Goal: Find specific page/section: Find specific page/section

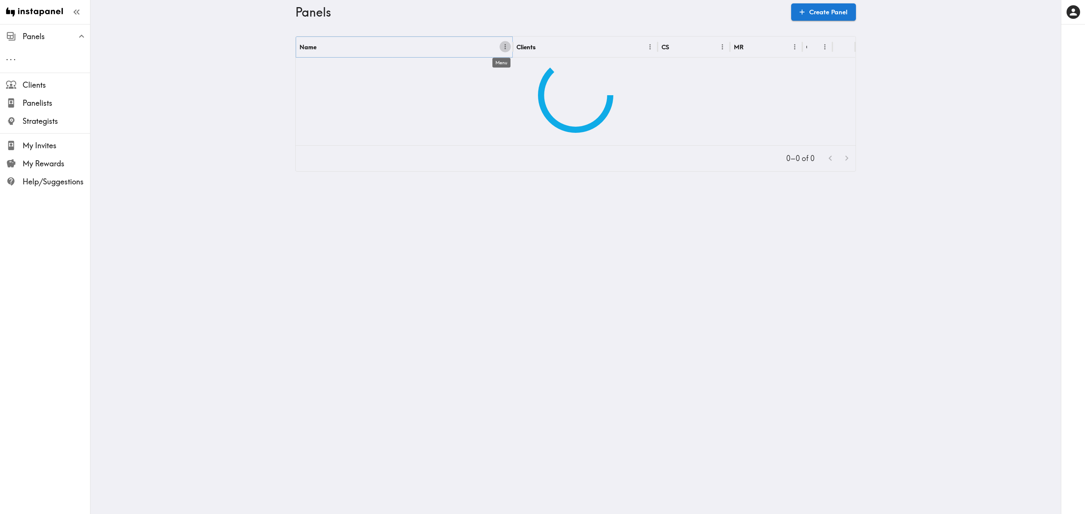
click at [503, 46] on icon "Menu" at bounding box center [505, 47] width 8 height 8
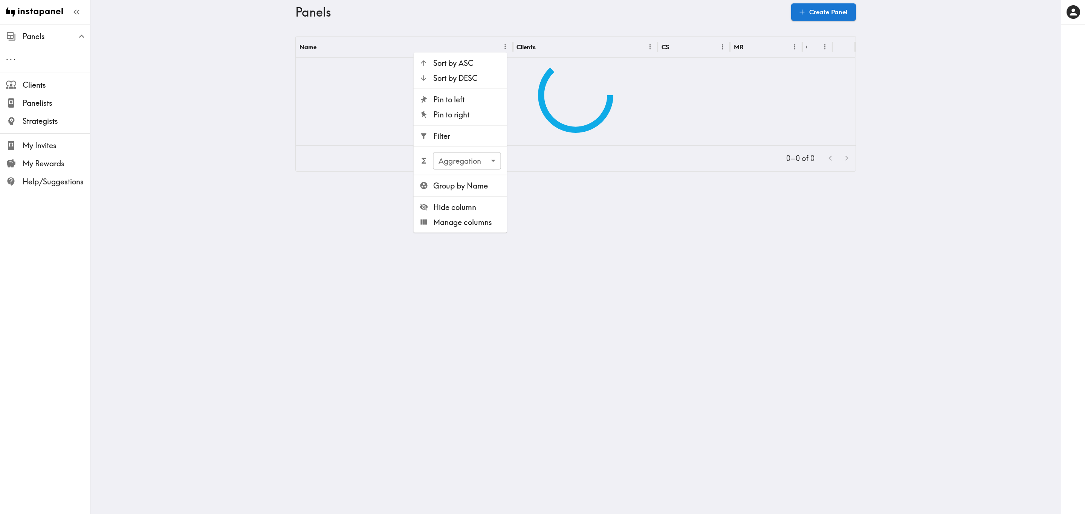
click at [460, 136] on span "Filter" at bounding box center [467, 136] width 68 height 11
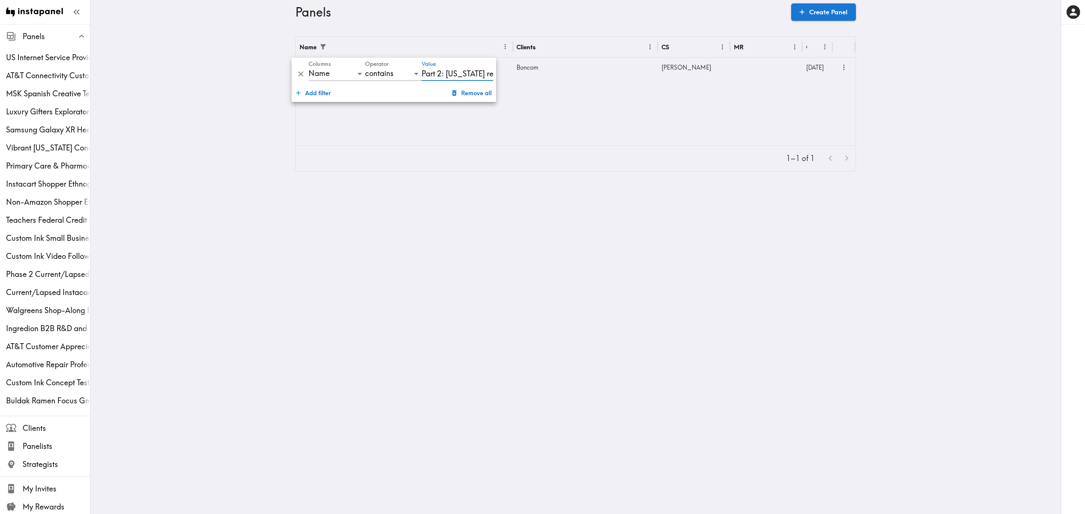
type input "Part 2: [US_STATE] resident"
click at [737, 63] on div at bounding box center [766, 68] width 72 height 20
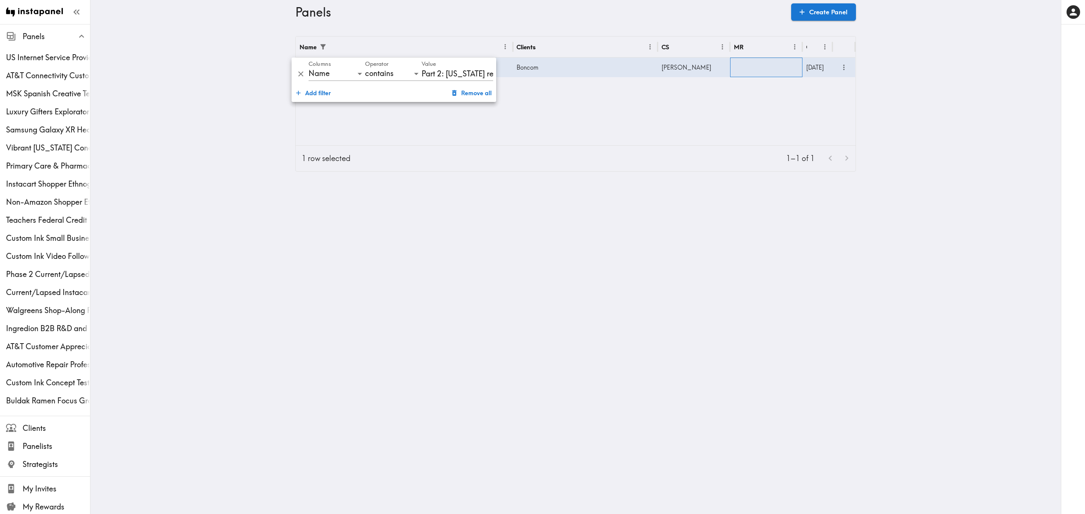
click at [737, 63] on div at bounding box center [766, 68] width 72 height 20
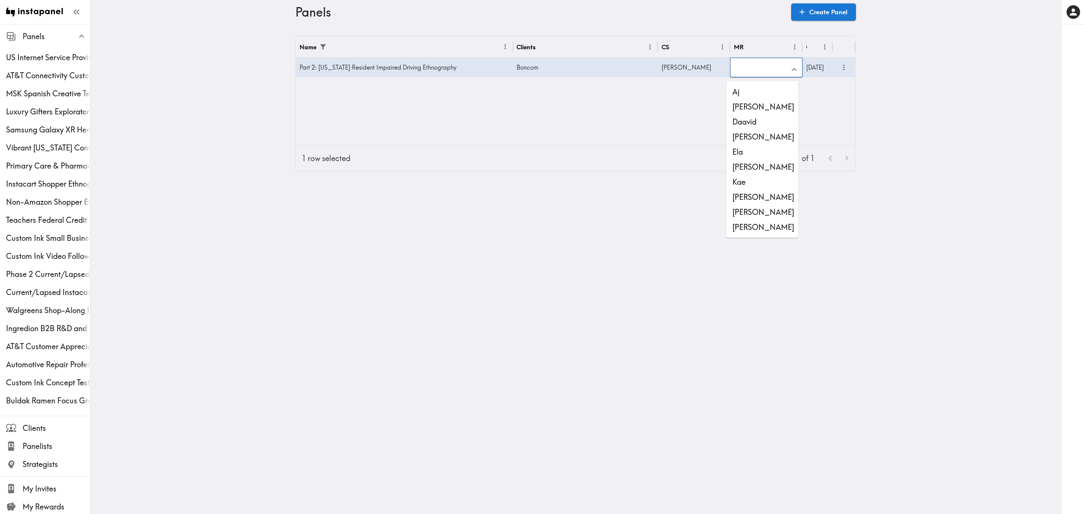
click at [771, 223] on li "[PERSON_NAME]" at bounding box center [762, 227] width 72 height 15
type input "[PERSON_NAME]"
click at [820, 119] on div "Name Clients CS MR Created Part 2: [US_STATE] Resident Impaired Driving Ethnogr…" at bounding box center [576, 91] width 560 height 109
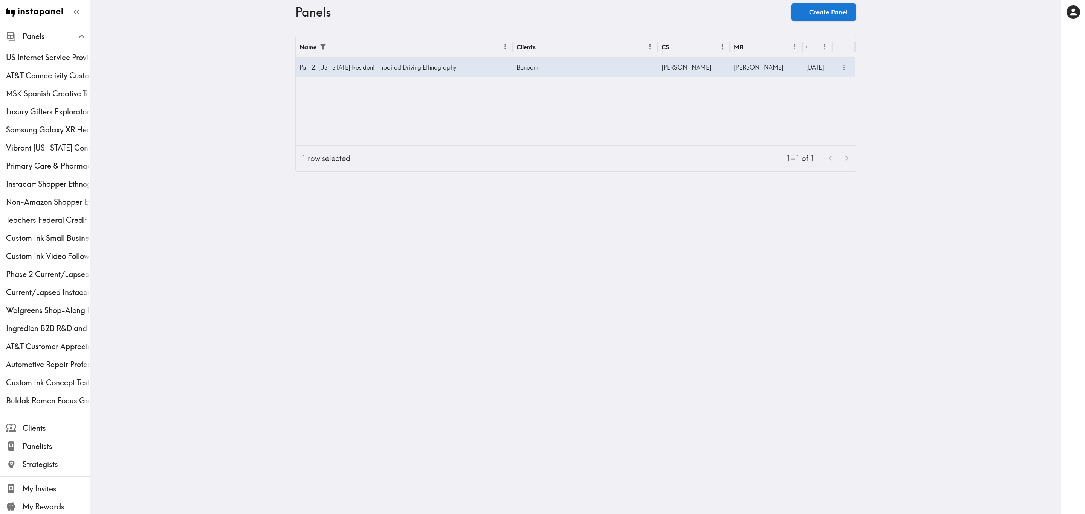
click at [839, 67] on icon "more" at bounding box center [843, 67] width 9 height 9
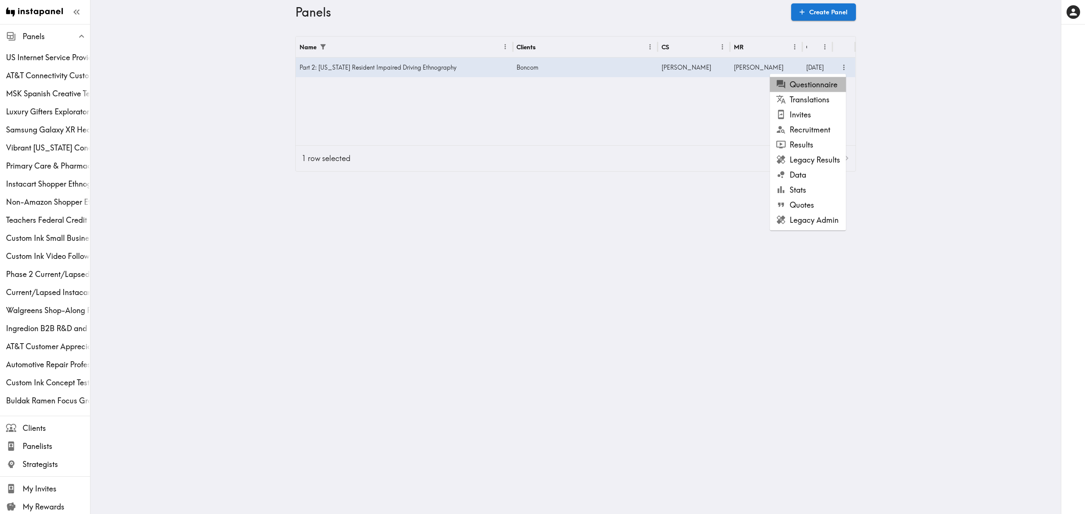
click at [837, 78] on li "Questionnaire" at bounding box center [808, 84] width 76 height 15
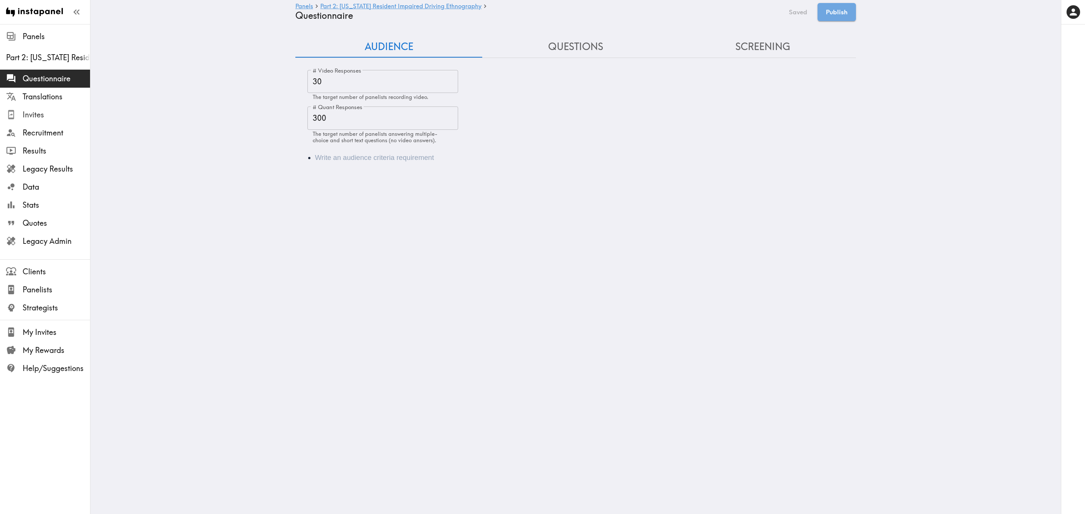
drag, startPoint x: 63, startPoint y: 113, endPoint x: 129, endPoint y: 84, distance: 72.5
click at [63, 113] on span "Invites" at bounding box center [56, 115] width 67 height 11
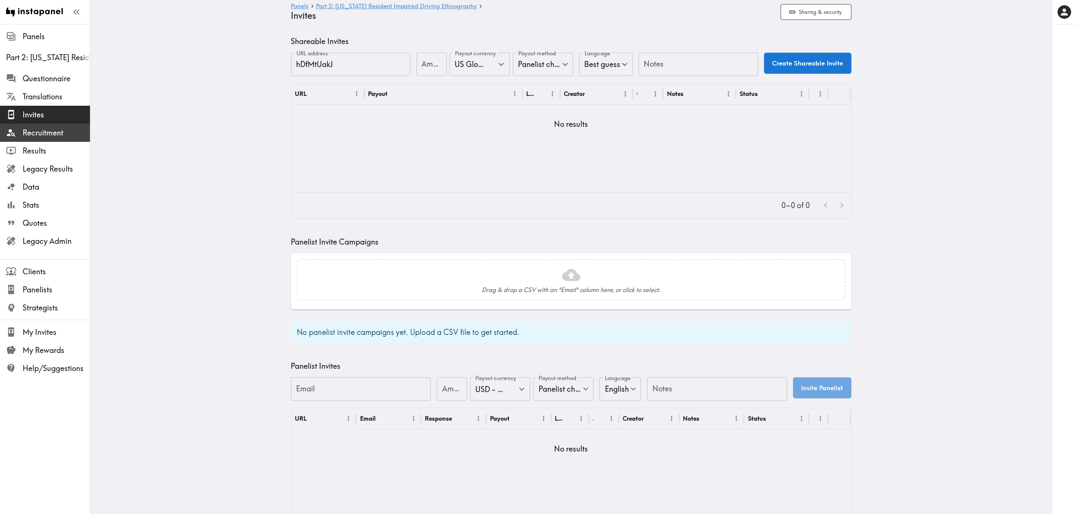
click at [58, 138] on span "Recruitment" at bounding box center [56, 133] width 67 height 14
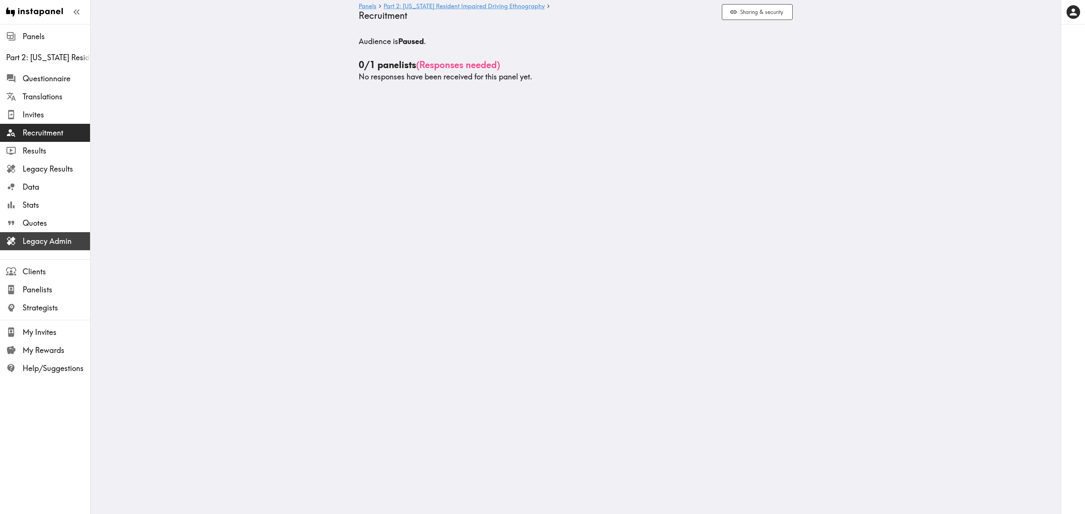
click at [73, 236] on span "Legacy Admin" at bounding box center [56, 241] width 67 height 11
